Goal: Task Accomplishment & Management: Use online tool/utility

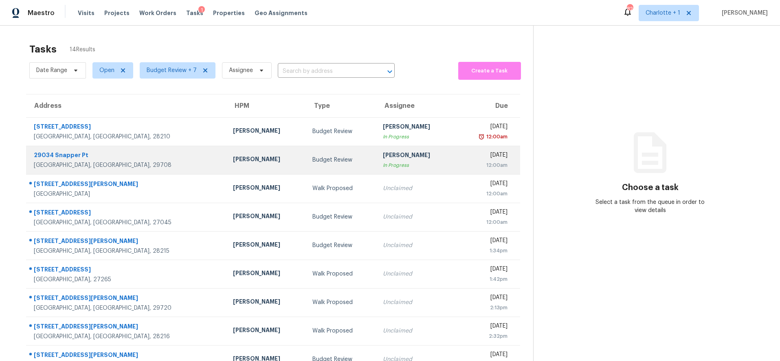
click at [233, 158] on div "Billy Towle" at bounding box center [266, 160] width 66 height 10
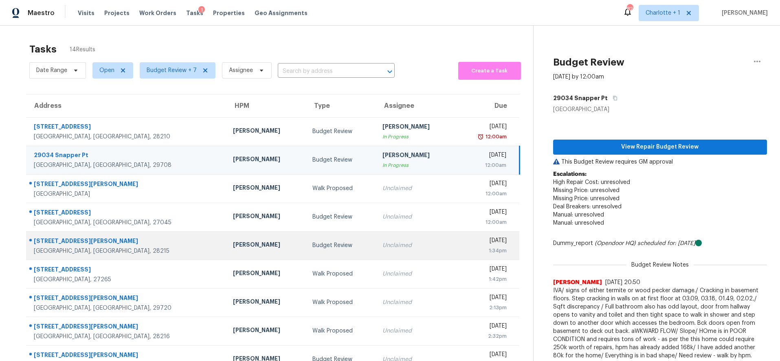
scroll to position [69, 0]
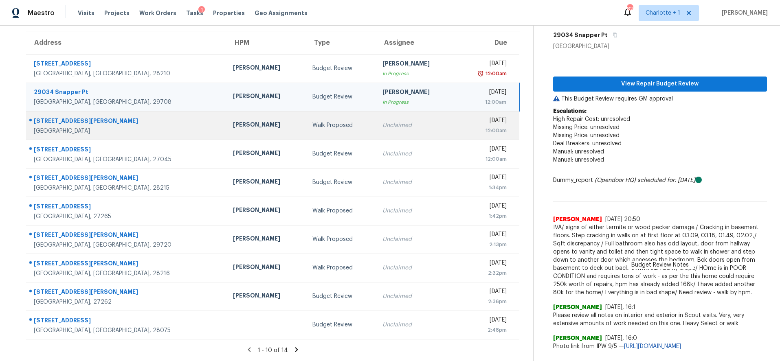
click at [313, 121] on div "Walk Proposed" at bounding box center [341, 125] width 57 height 8
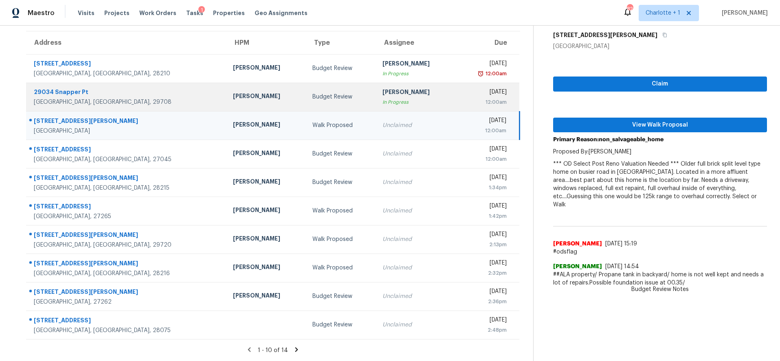
click at [318, 93] on div "Budget Review" at bounding box center [341, 97] width 57 height 8
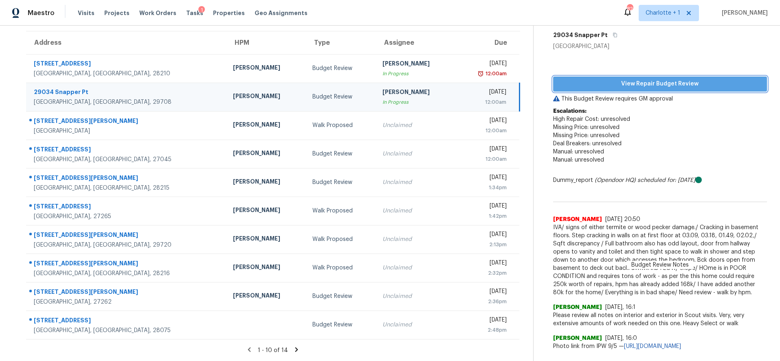
click at [636, 79] on span "View Repair Budget Review" at bounding box center [660, 84] width 201 height 10
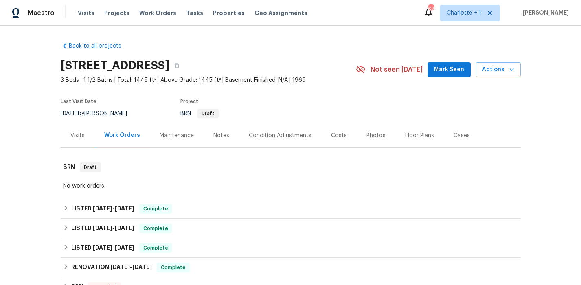
scroll to position [55, 0]
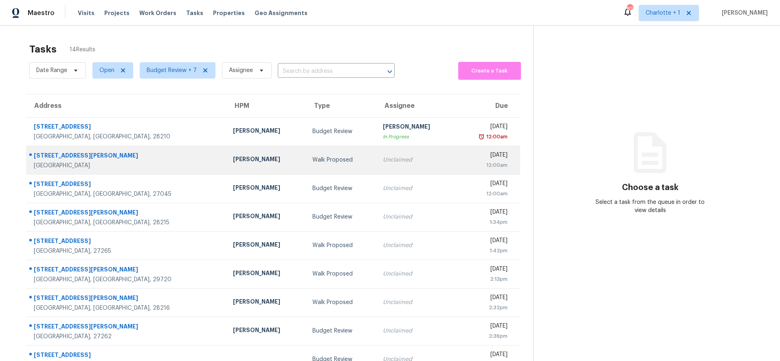
click at [306, 166] on td "Walk Proposed" at bounding box center [341, 160] width 70 height 29
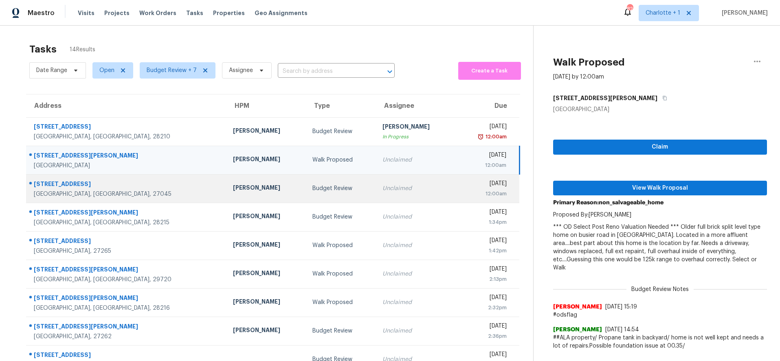
click at [313, 190] on div "Budget Review" at bounding box center [341, 189] width 57 height 8
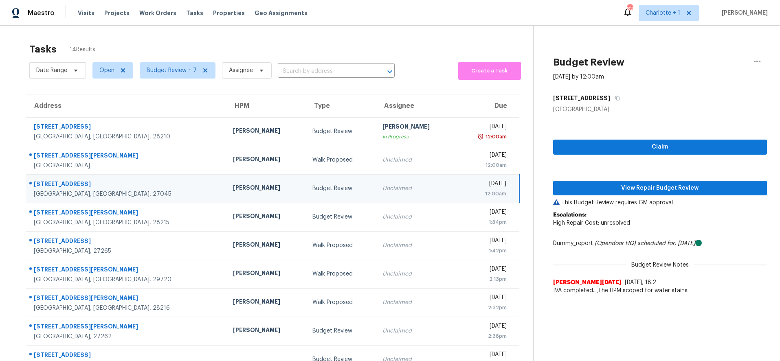
click at [306, 194] on td "Budget Review" at bounding box center [341, 188] width 70 height 29
click at [614, 192] on span "View Repair Budget Review" at bounding box center [660, 188] width 201 height 10
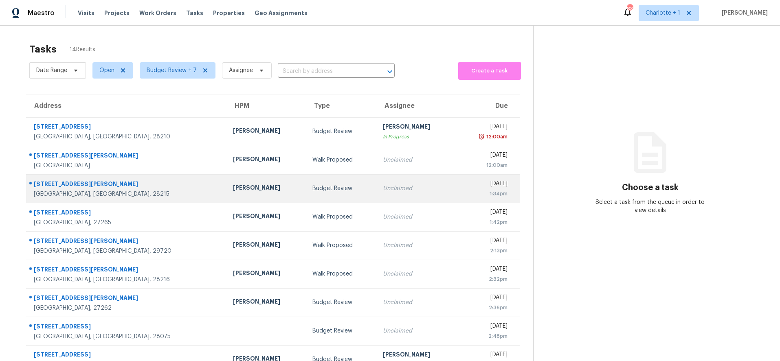
click at [233, 190] on div "[PERSON_NAME]" at bounding box center [266, 189] width 66 height 10
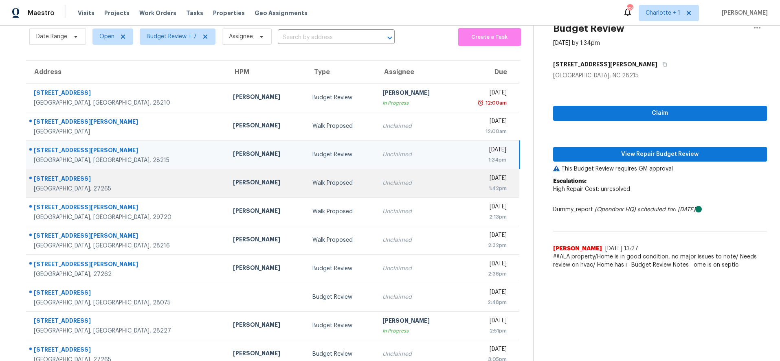
scroll to position [69, 0]
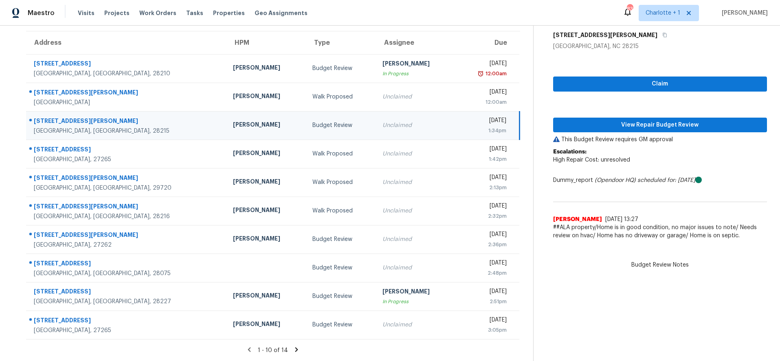
click at [233, 121] on div "[PERSON_NAME]" at bounding box center [266, 126] width 66 height 10
click at [589, 120] on span "View Repair Budget Review" at bounding box center [660, 125] width 201 height 10
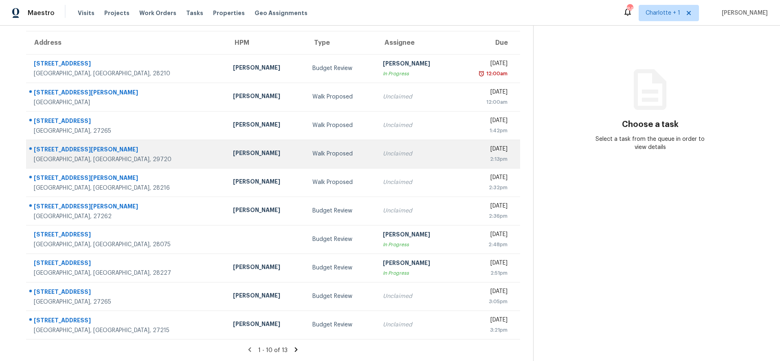
scroll to position [69, 0]
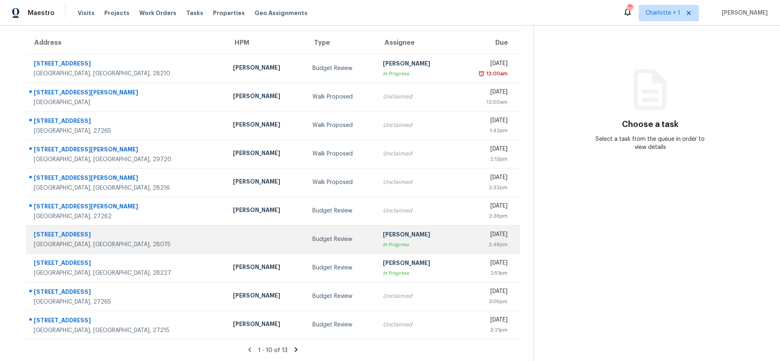
click at [227, 240] on td at bounding box center [266, 239] width 79 height 29
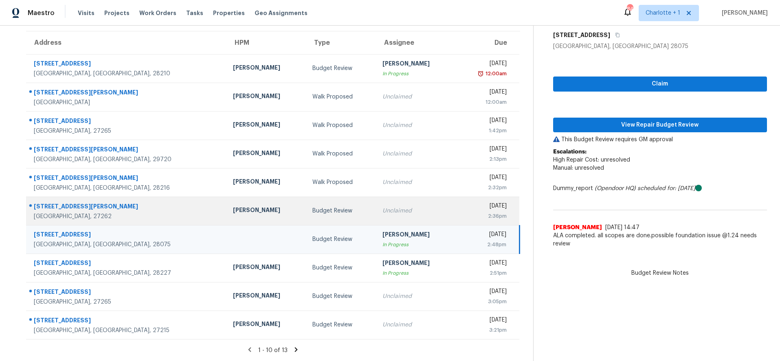
click at [244, 208] on div "[PERSON_NAME]" at bounding box center [266, 211] width 66 height 10
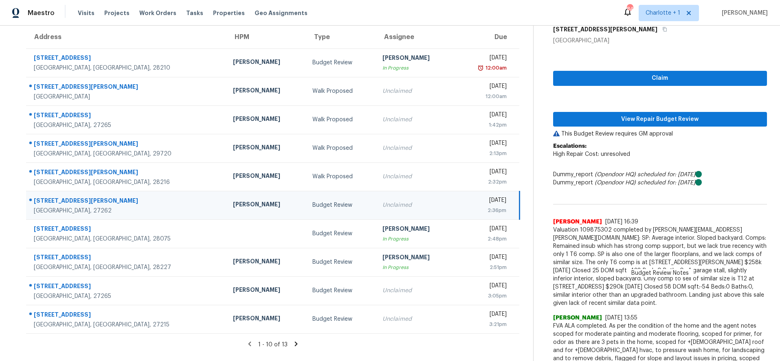
click at [295, 343] on icon at bounding box center [296, 344] width 3 height 4
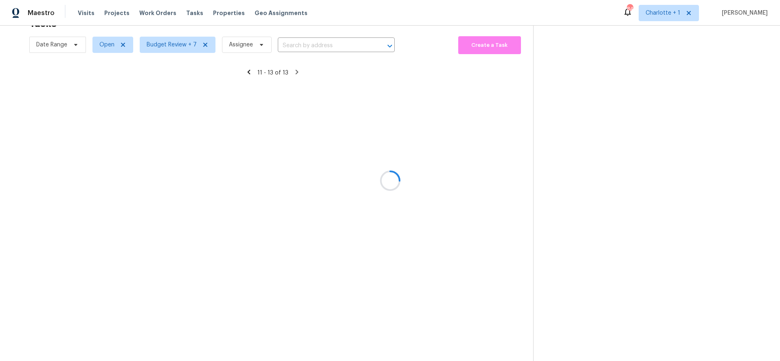
scroll to position [32, 0]
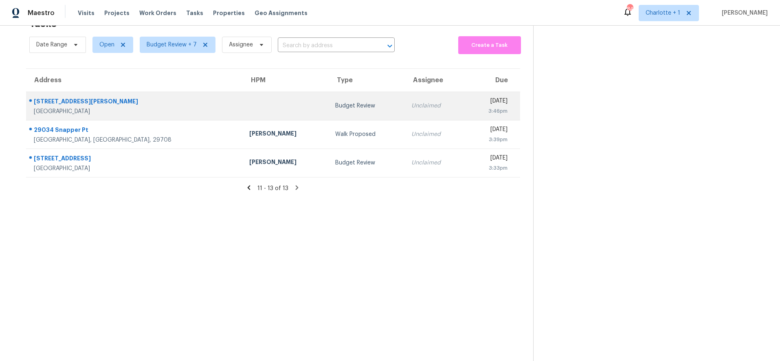
click at [140, 100] on div "[STREET_ADDRESS][PERSON_NAME]" at bounding box center [135, 102] width 202 height 10
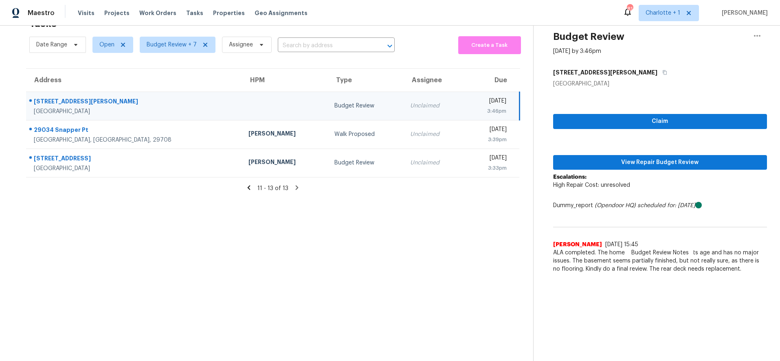
click at [245, 184] on icon at bounding box center [248, 187] width 7 height 7
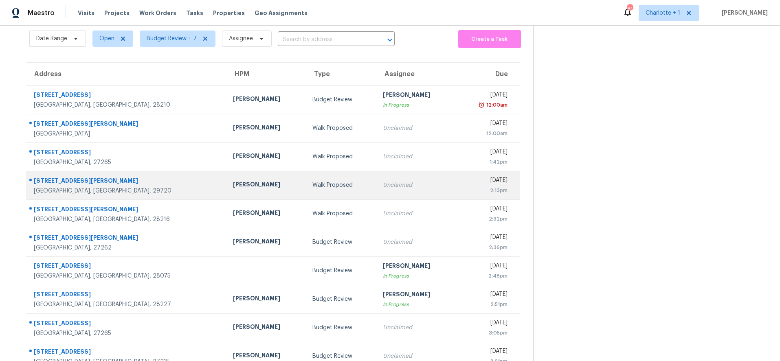
scroll to position [69, 0]
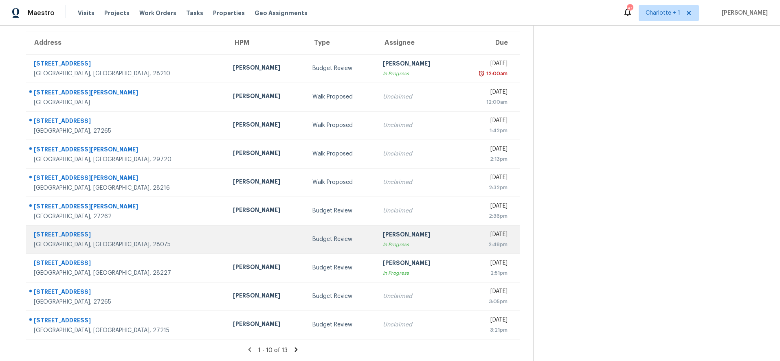
click at [227, 236] on td at bounding box center [266, 239] width 79 height 29
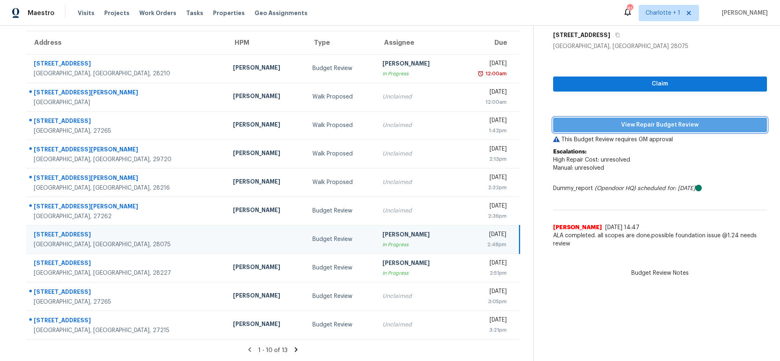
click at [636, 118] on button "View Repair Budget Review" at bounding box center [660, 125] width 214 height 15
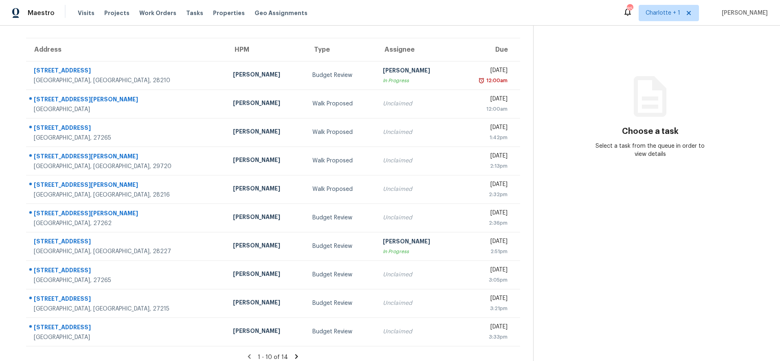
scroll to position [69, 0]
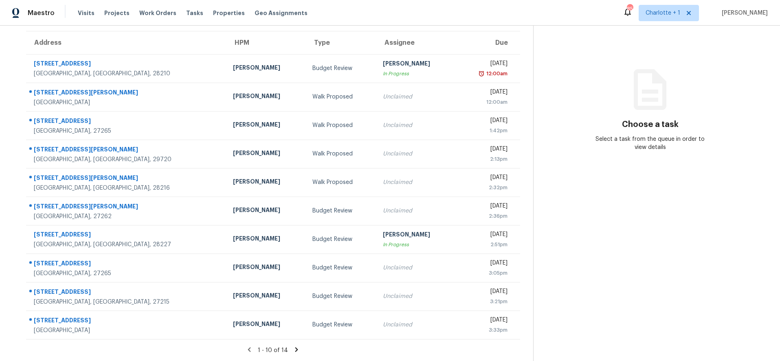
click at [295, 348] on icon at bounding box center [296, 350] width 3 height 4
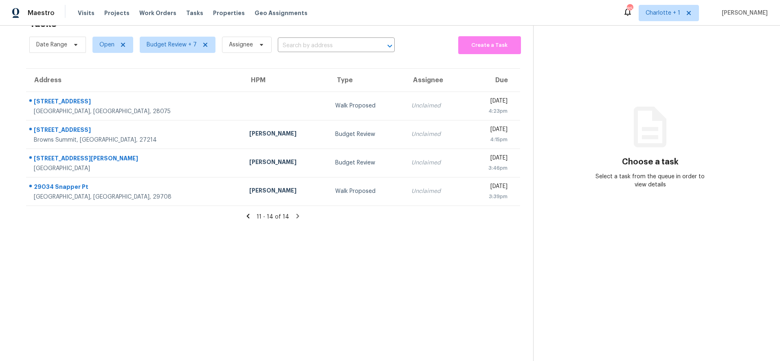
click at [248, 213] on icon at bounding box center [247, 216] width 7 height 7
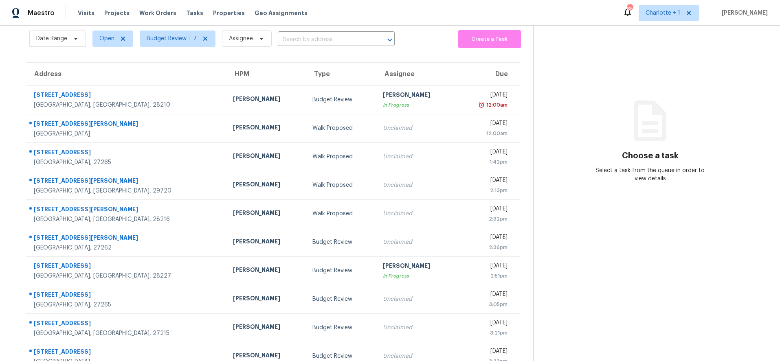
scroll to position [69, 0]
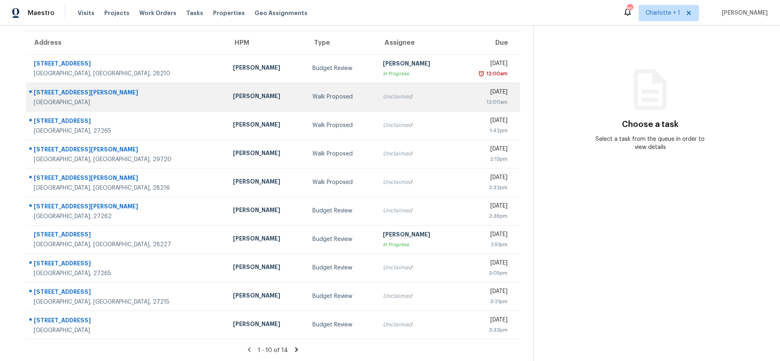
click at [227, 99] on td "[PERSON_NAME]" at bounding box center [266, 97] width 79 height 29
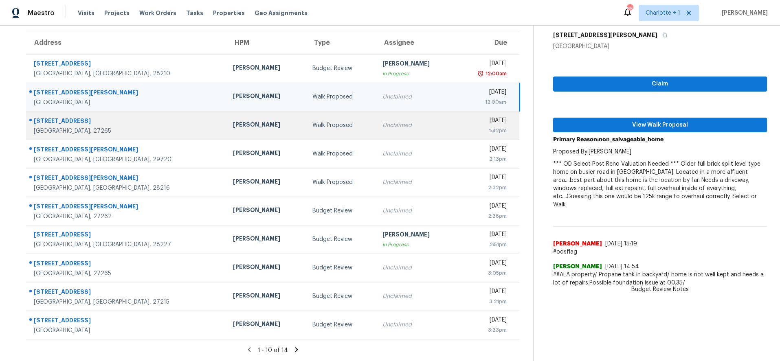
click at [306, 111] on td "Walk Proposed" at bounding box center [341, 125] width 70 height 29
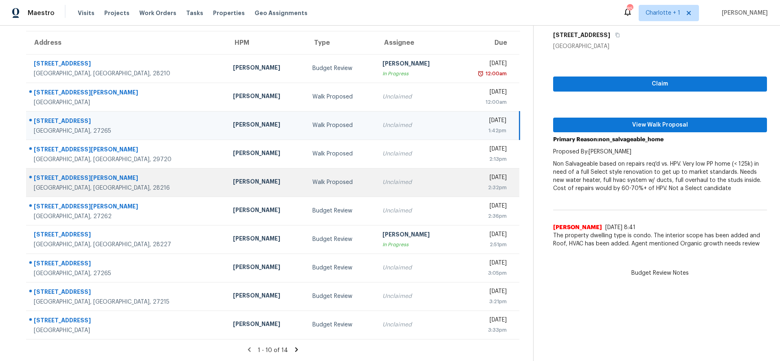
click at [306, 168] on td "Walk Proposed" at bounding box center [341, 182] width 70 height 29
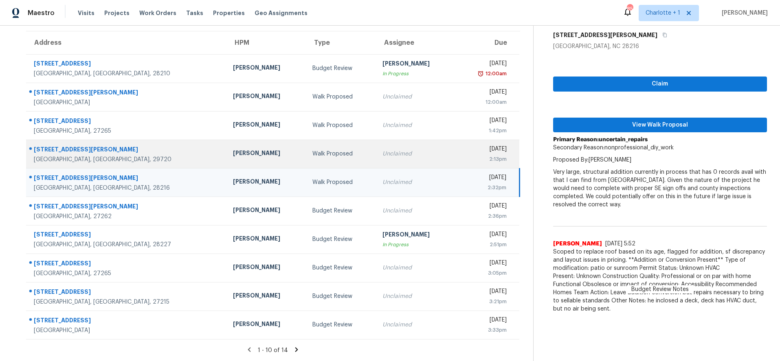
click at [313, 150] on div "Walk Proposed" at bounding box center [341, 154] width 57 height 8
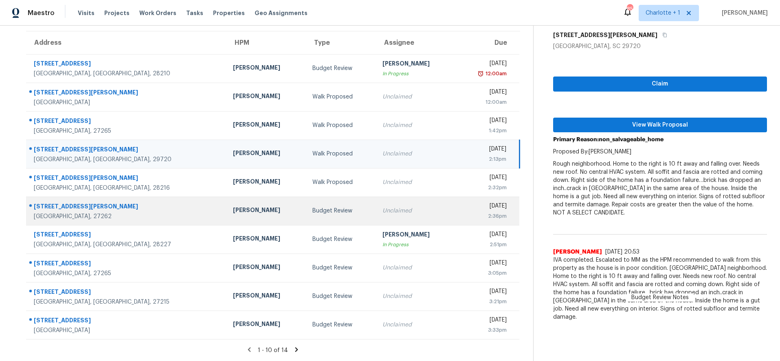
click at [233, 208] on div "Terry Tullar" at bounding box center [266, 211] width 66 height 10
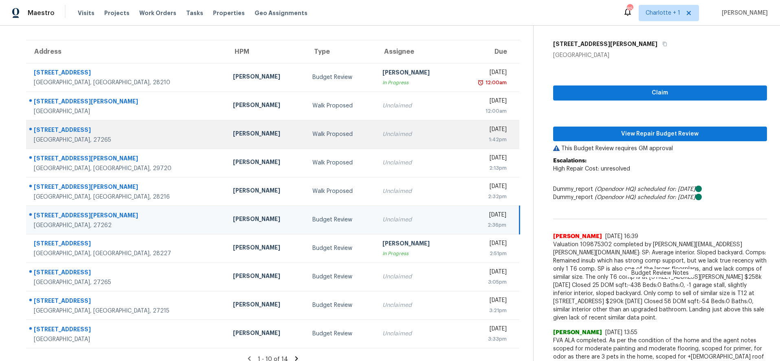
scroll to position [50, 0]
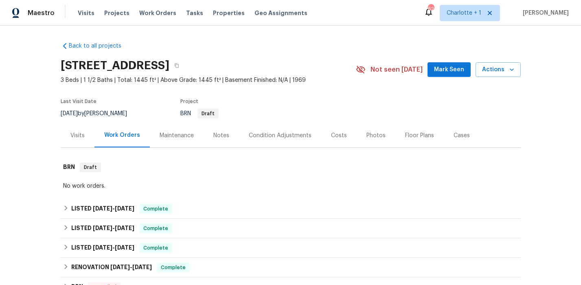
scroll to position [55, 0]
